Goal: Information Seeking & Learning: Compare options

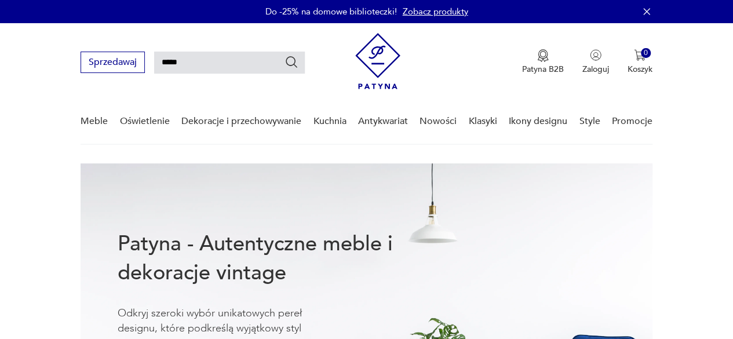
type input "*****"
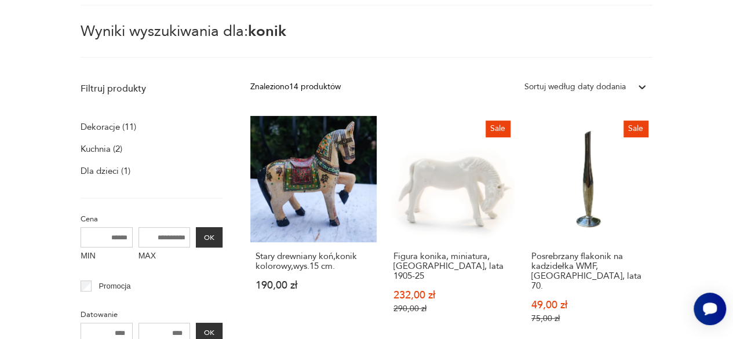
scroll to position [158, 0]
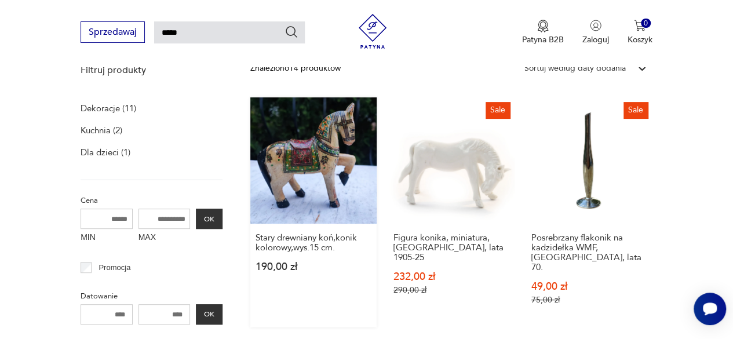
click at [309, 144] on link "Stary drewniany koń,konik kolorowy,wys.15 cm. 190,00 zł" at bounding box center [313, 212] width 126 height 230
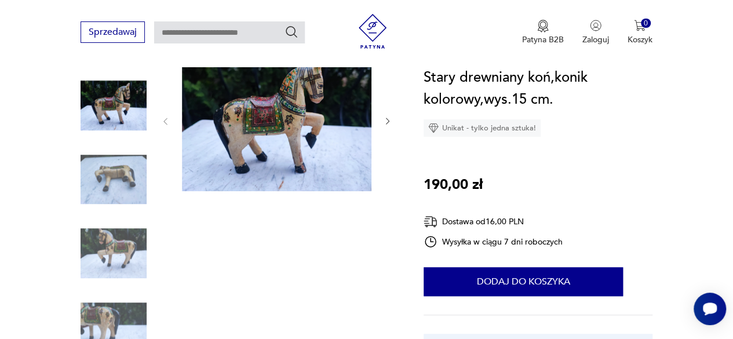
scroll to position [116, 0]
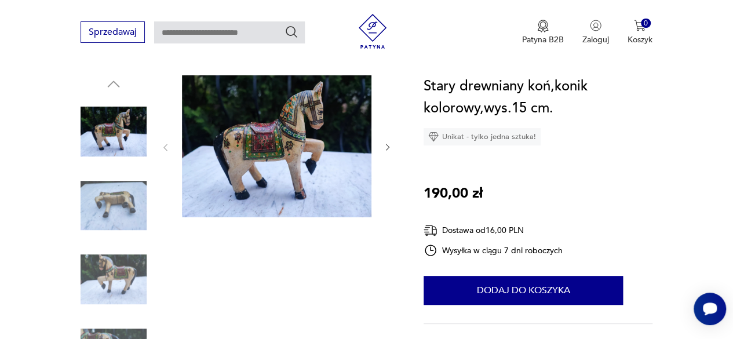
click at [279, 160] on img at bounding box center [276, 146] width 189 height 142
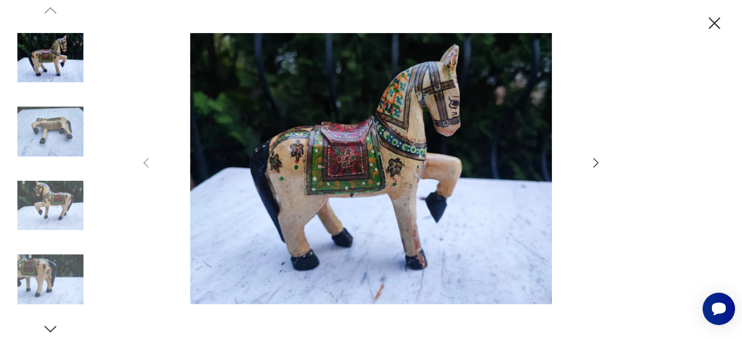
click at [594, 164] on icon "button" at bounding box center [596, 163] width 14 height 14
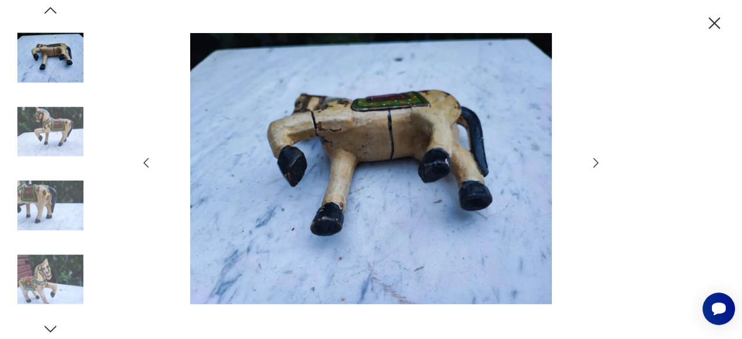
click at [594, 164] on icon "button" at bounding box center [596, 163] width 14 height 14
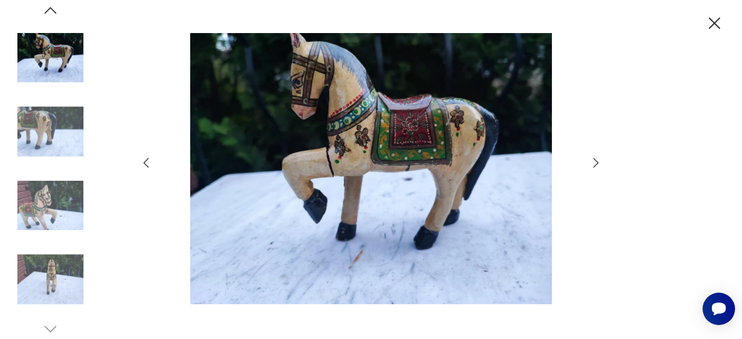
click at [594, 164] on icon "button" at bounding box center [596, 163] width 14 height 14
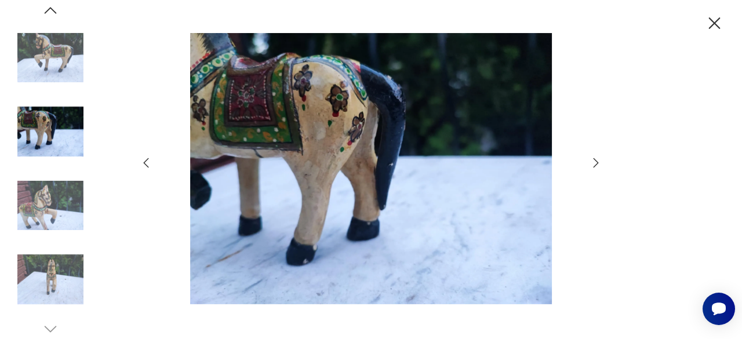
click at [594, 164] on icon "button" at bounding box center [596, 163] width 14 height 14
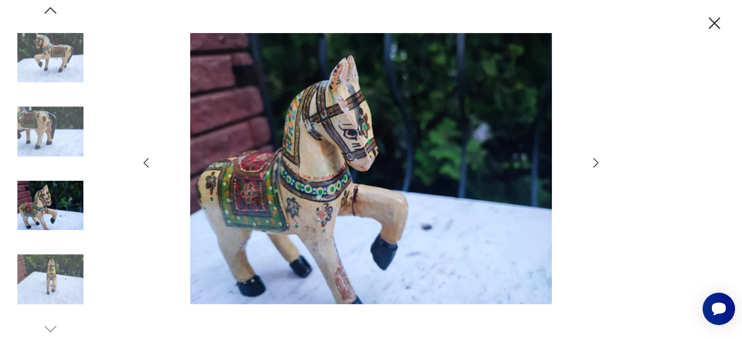
click at [594, 164] on icon "button" at bounding box center [596, 163] width 14 height 14
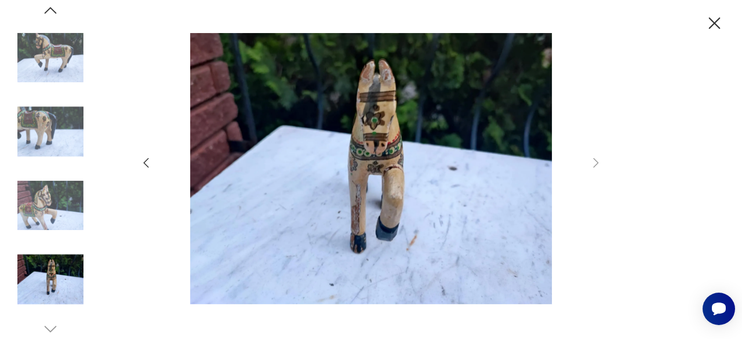
drag, startPoint x: 712, startPoint y: 23, endPoint x: 665, endPoint y: 40, distance: 50.0
click at [712, 23] on icon "button" at bounding box center [714, 23] width 20 height 20
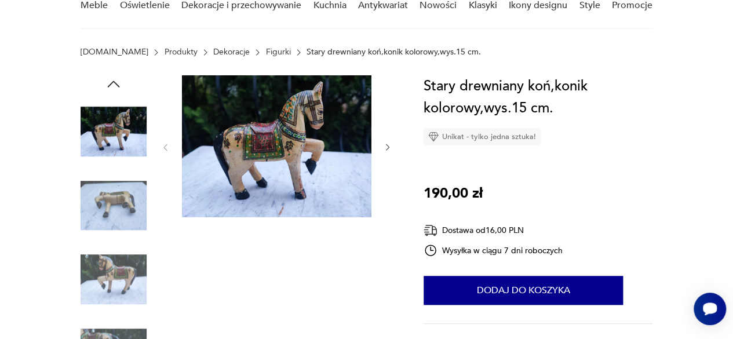
scroll to position [0, 0]
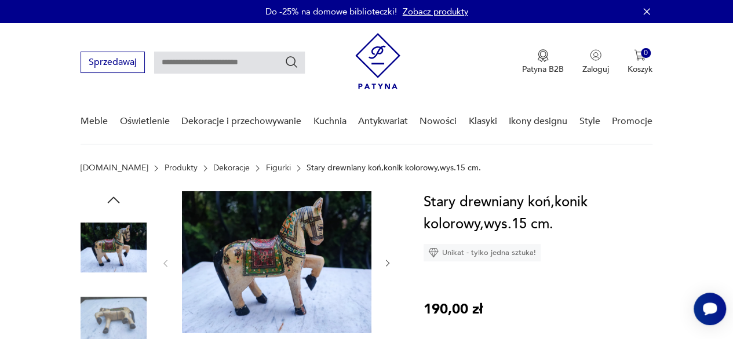
click at [209, 67] on input "text" at bounding box center [229, 63] width 151 height 22
type input "***"
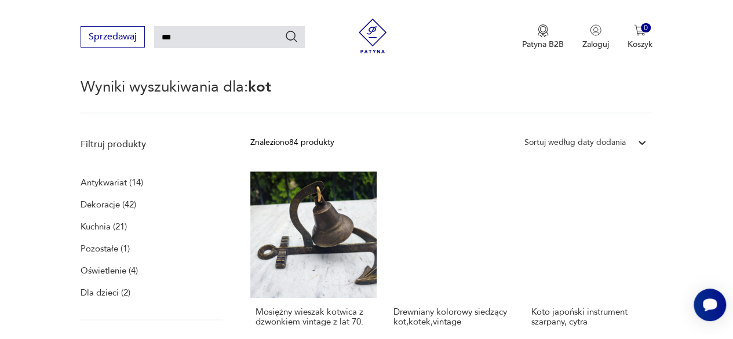
scroll to position [158, 0]
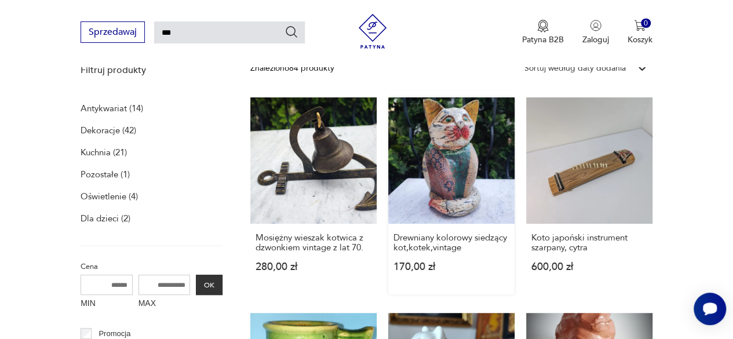
click at [455, 200] on link "Drewniany kolorowy siedzący kot,kotek,vintage 170,00 zł" at bounding box center [451, 195] width 126 height 197
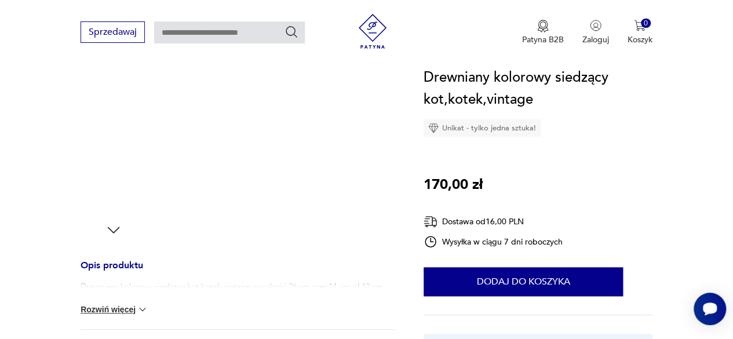
scroll to position [463, 0]
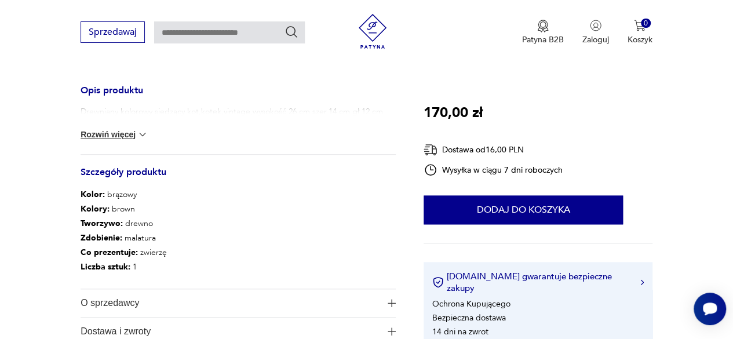
click at [119, 131] on button "Rozwiń więcej" at bounding box center [114, 135] width 67 height 12
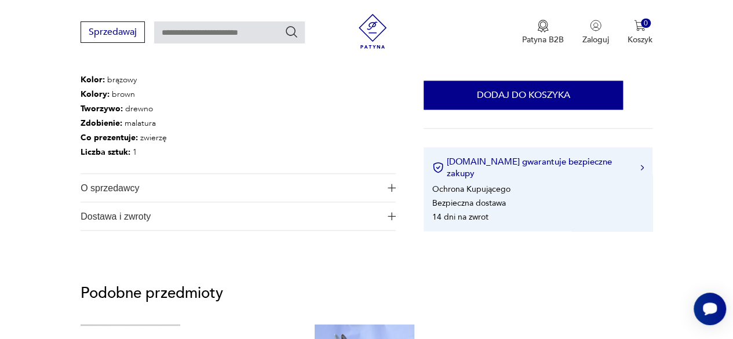
scroll to position [637, 0]
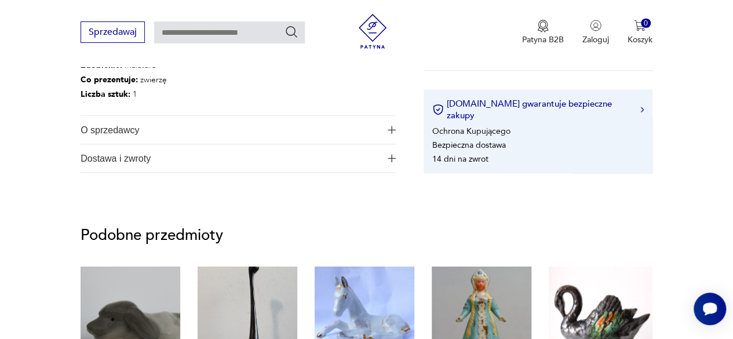
click at [86, 131] on span "O sprzedawcy" at bounding box center [231, 130] width 300 height 28
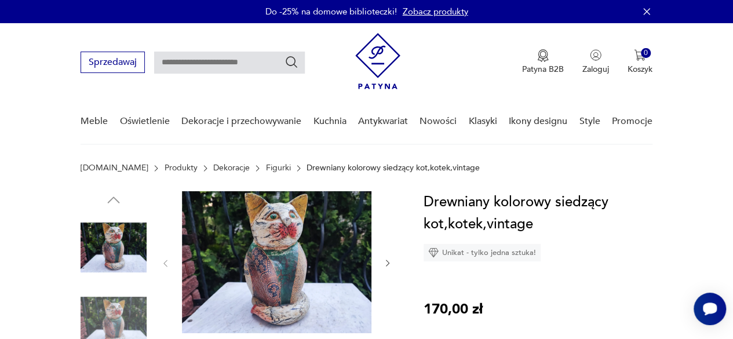
scroll to position [116, 0]
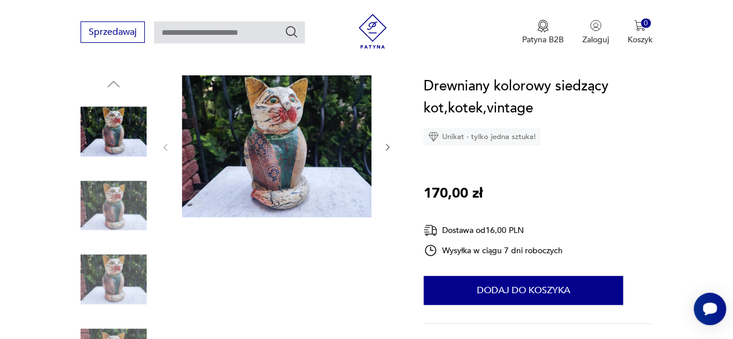
click at [336, 160] on img at bounding box center [276, 146] width 189 height 142
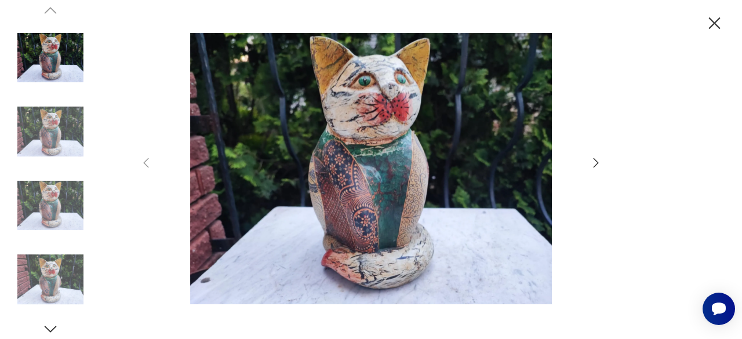
click at [594, 160] on icon "button" at bounding box center [596, 163] width 14 height 14
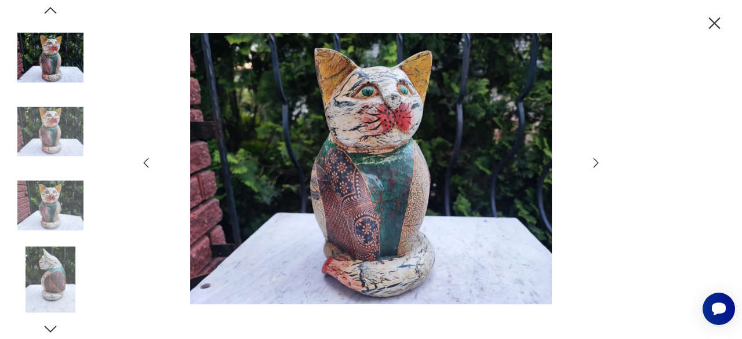
click at [594, 160] on icon "button" at bounding box center [596, 163] width 14 height 14
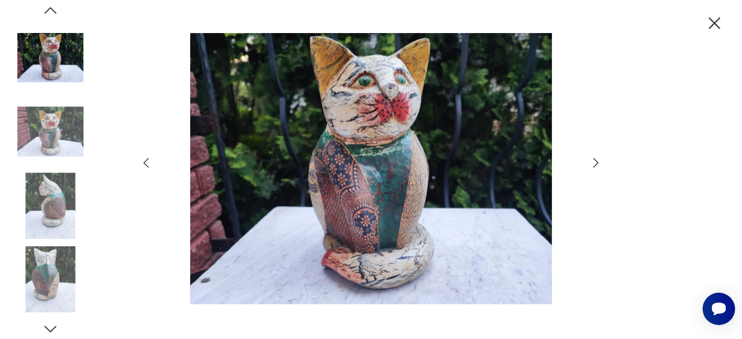
click at [594, 160] on icon "button" at bounding box center [596, 163] width 14 height 14
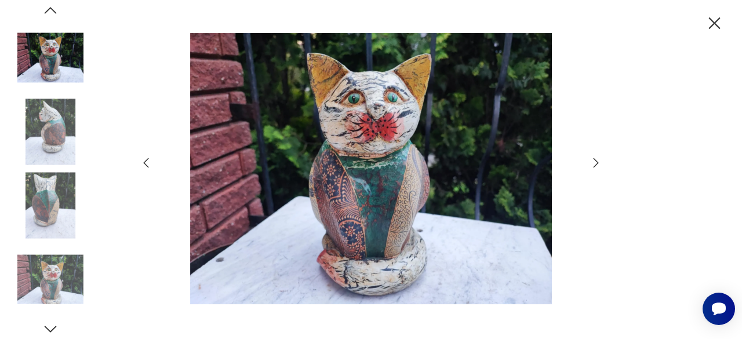
click at [594, 160] on icon "button" at bounding box center [596, 163] width 14 height 14
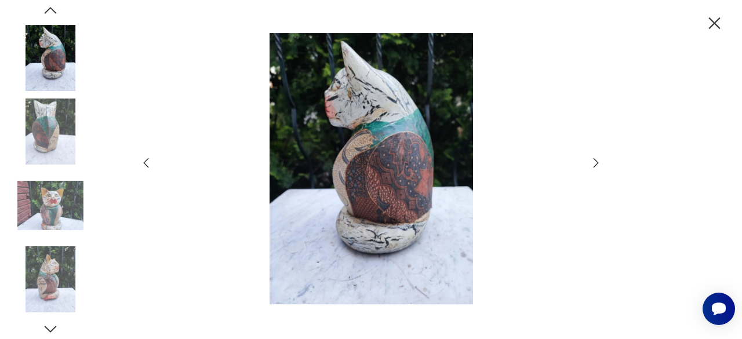
click at [594, 160] on icon "button" at bounding box center [596, 163] width 14 height 14
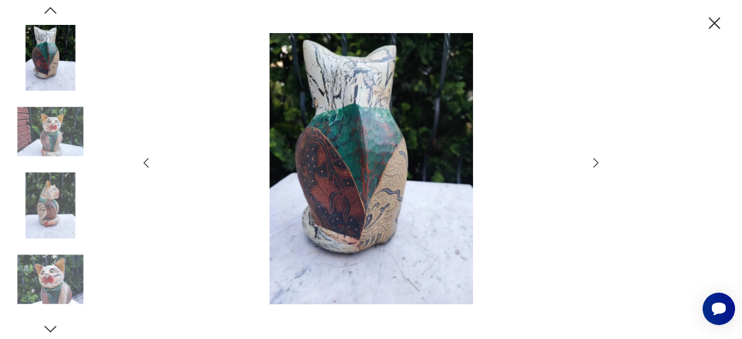
click at [594, 160] on icon "button" at bounding box center [596, 163] width 14 height 14
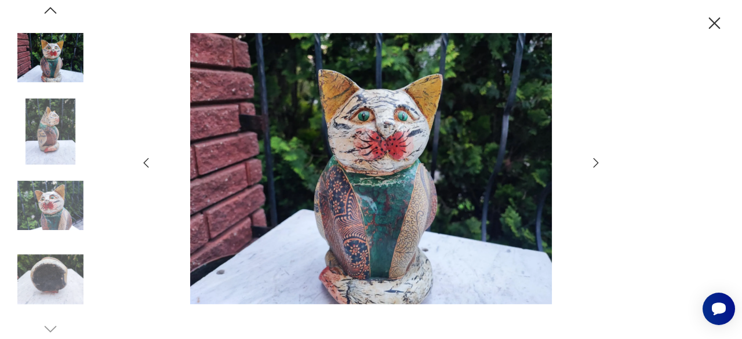
click at [594, 160] on icon "button" at bounding box center [596, 163] width 14 height 14
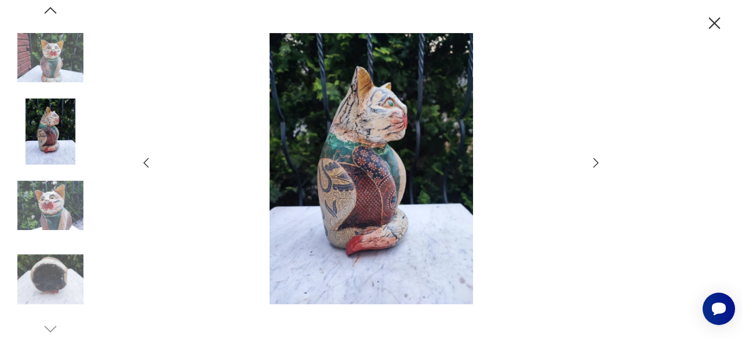
click at [594, 160] on icon "button" at bounding box center [596, 163] width 14 height 14
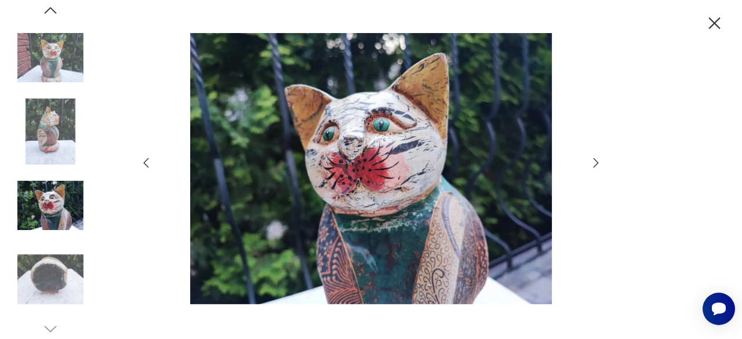
click at [594, 160] on icon "button" at bounding box center [596, 163] width 14 height 14
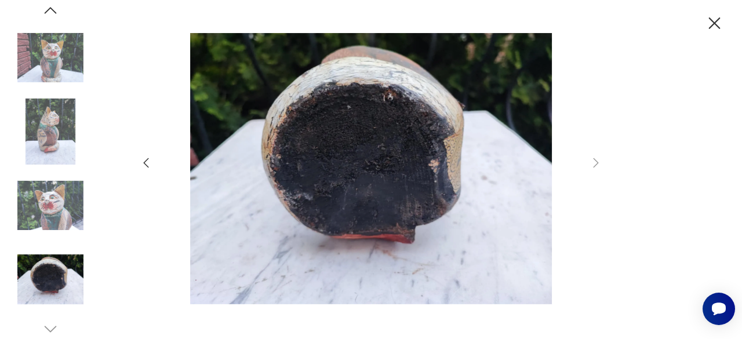
click at [534, 172] on img at bounding box center [371, 168] width 413 height 271
click at [329, 175] on img at bounding box center [371, 168] width 413 height 271
click at [22, 199] on img at bounding box center [50, 206] width 66 height 66
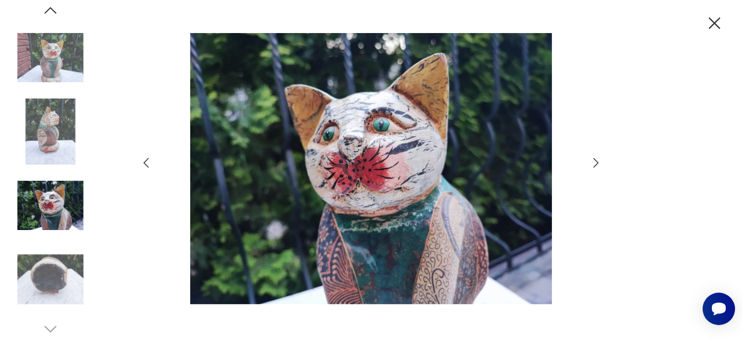
click at [45, 146] on img at bounding box center [50, 131] width 66 height 66
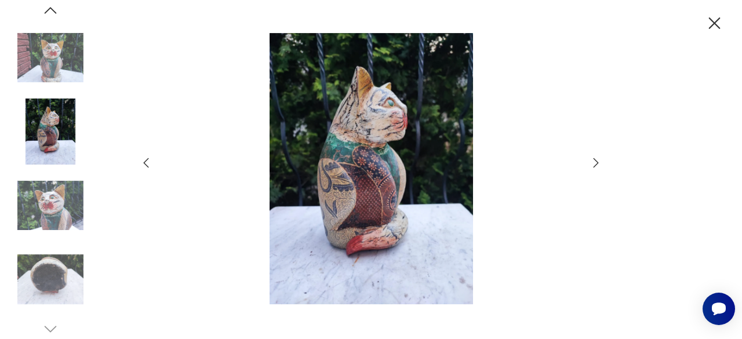
click at [54, 72] on img at bounding box center [50, 58] width 66 height 66
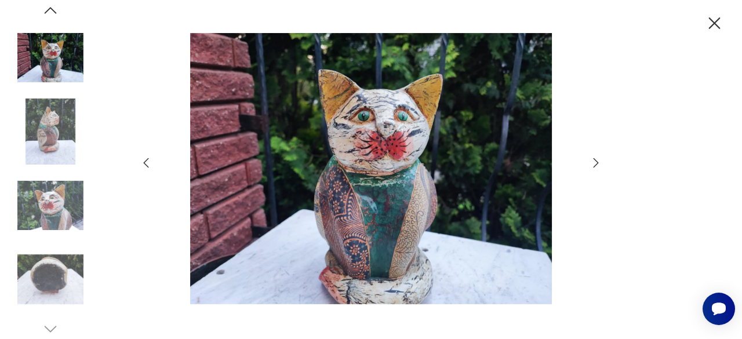
click at [714, 21] on icon "button" at bounding box center [714, 23] width 20 height 20
